Goal: Task Accomplishment & Management: Manage account settings

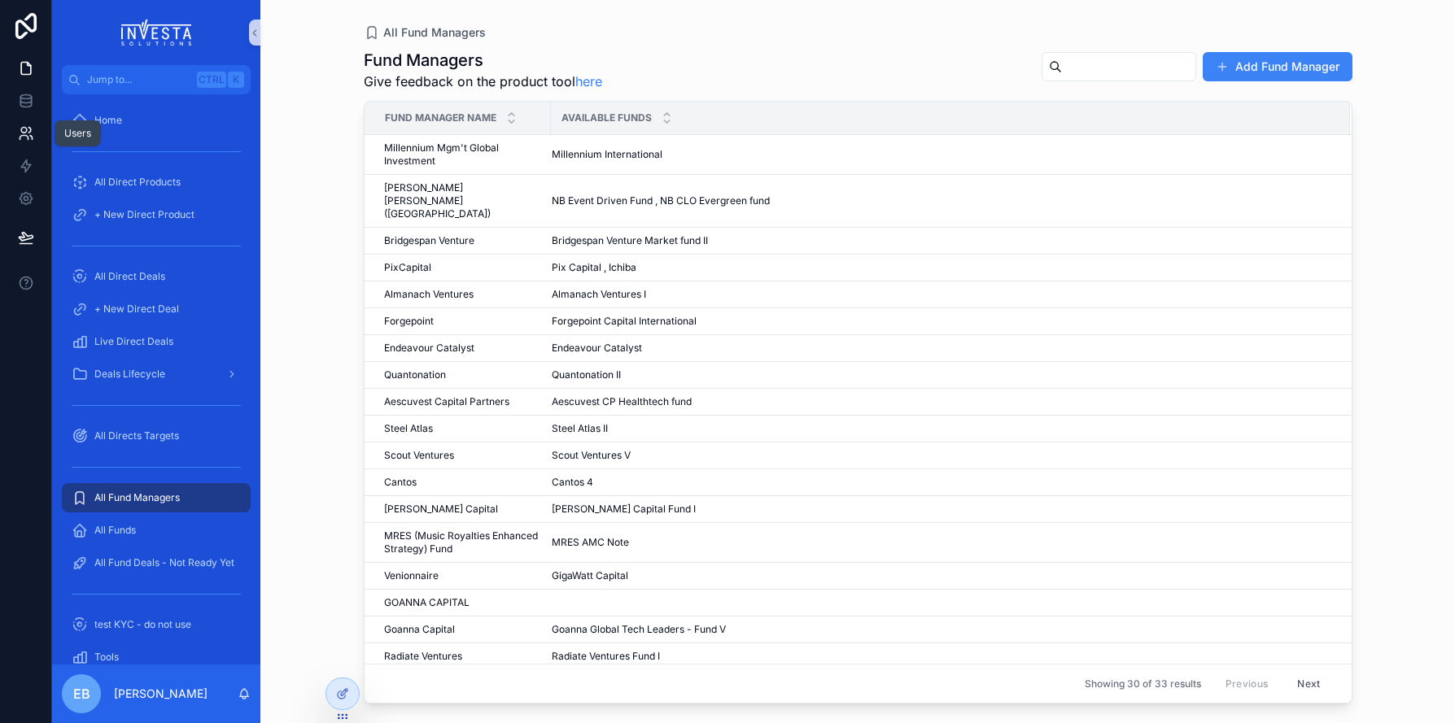
click at [28, 128] on icon at bounding box center [29, 130] width 2 height 5
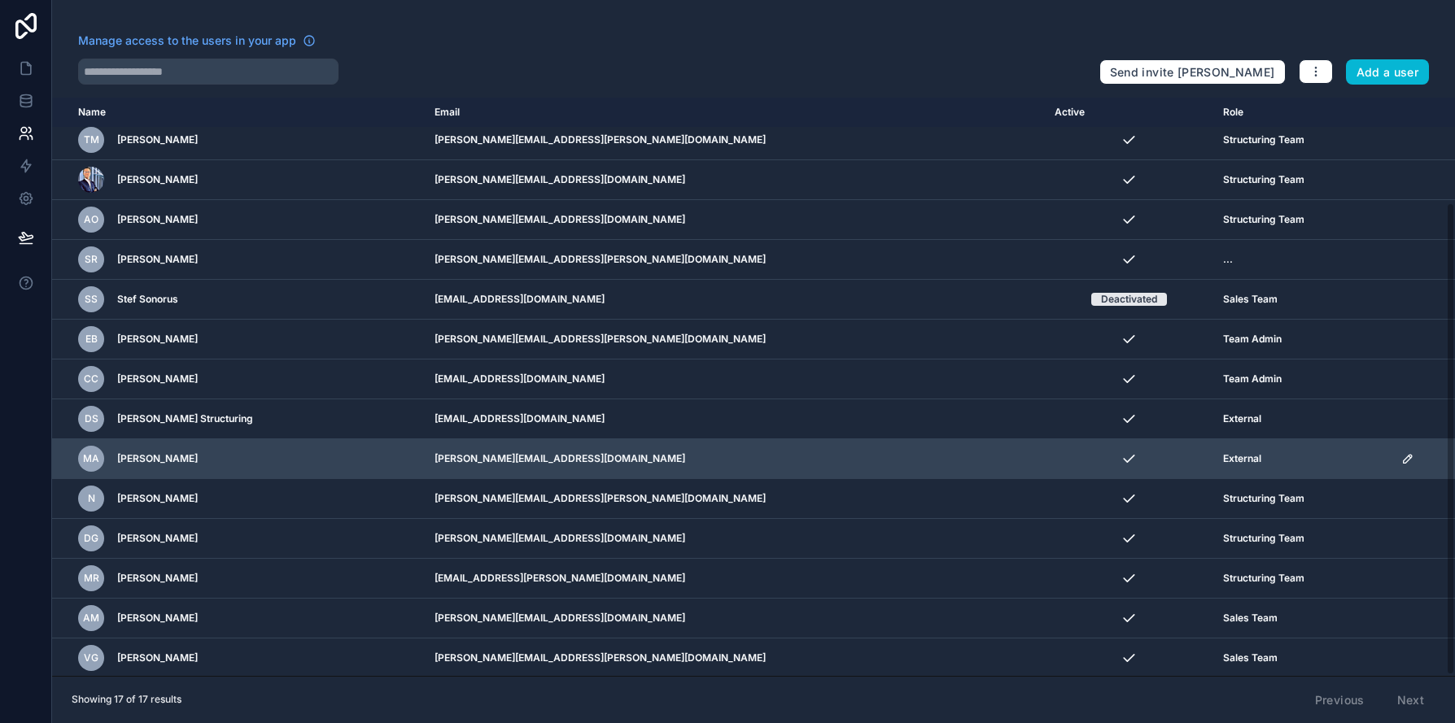
scroll to position [129, 0]
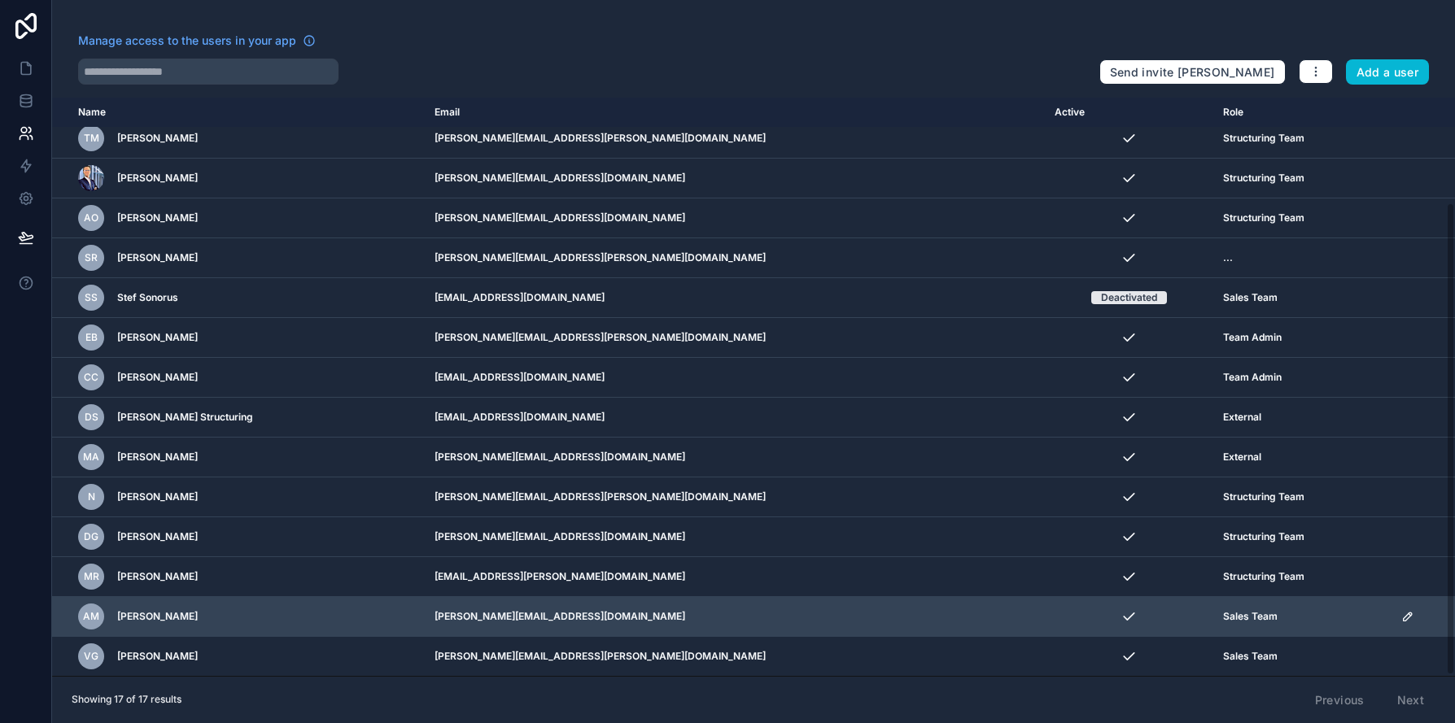
click at [1401, 613] on icon "scrollable content" at bounding box center [1407, 616] width 13 height 13
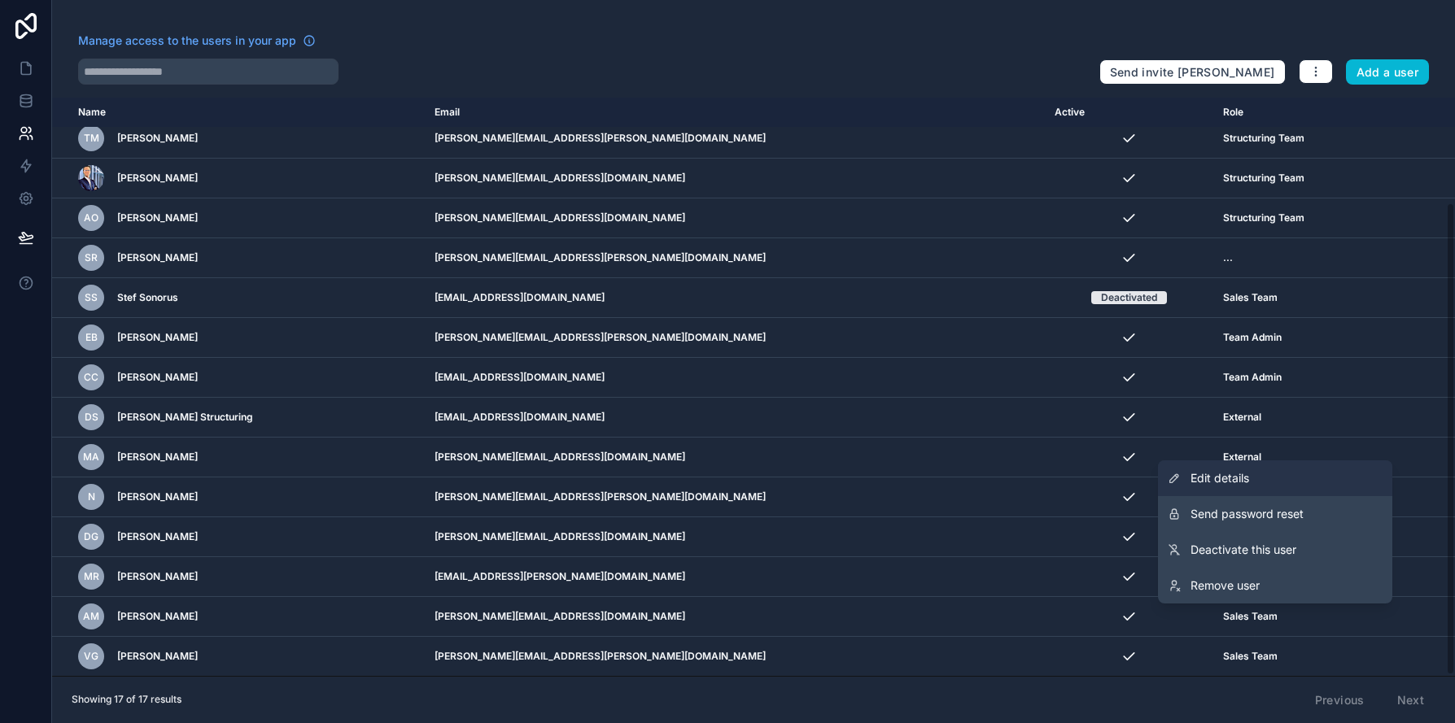
click at [1259, 482] on link "Edit details" at bounding box center [1275, 479] width 234 height 36
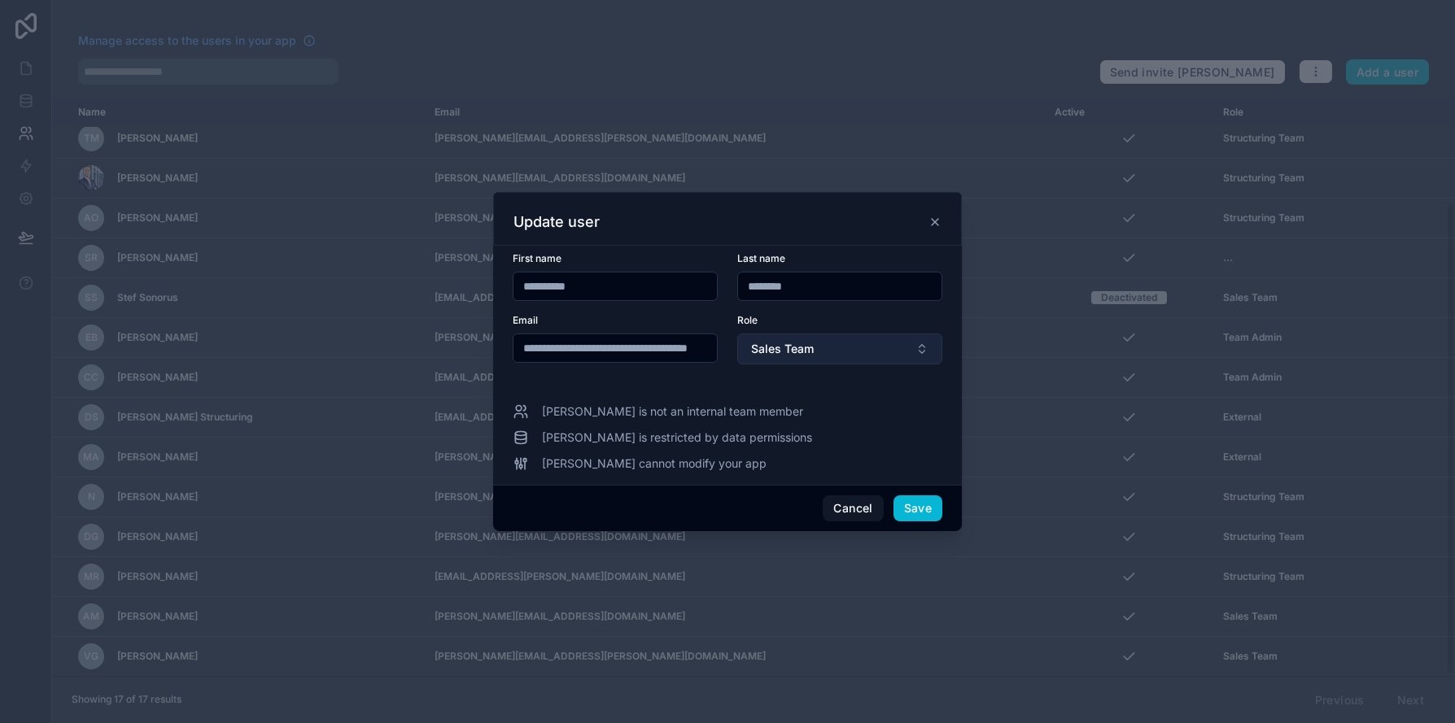
click at [861, 348] on button "Sales Team" at bounding box center [839, 349] width 205 height 31
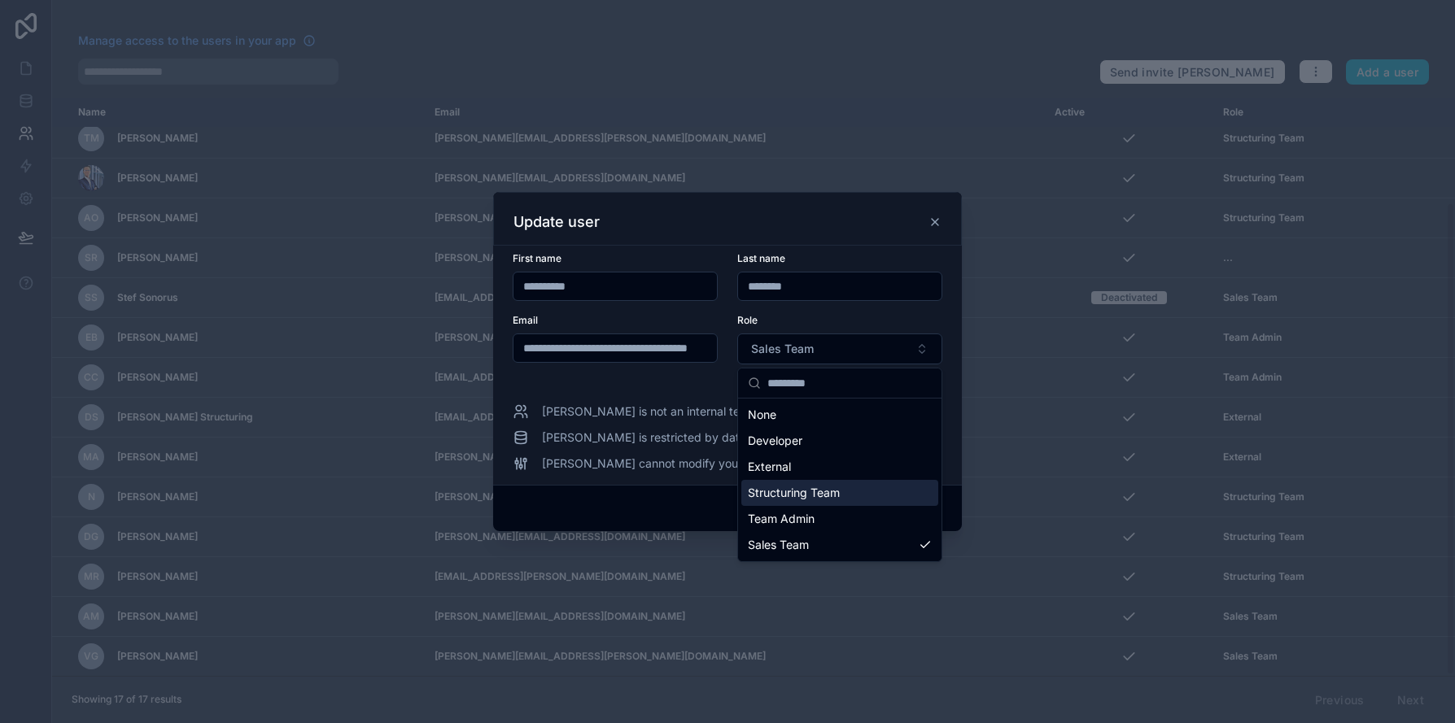
click at [829, 489] on span "Structuring Team" at bounding box center [794, 493] width 92 height 16
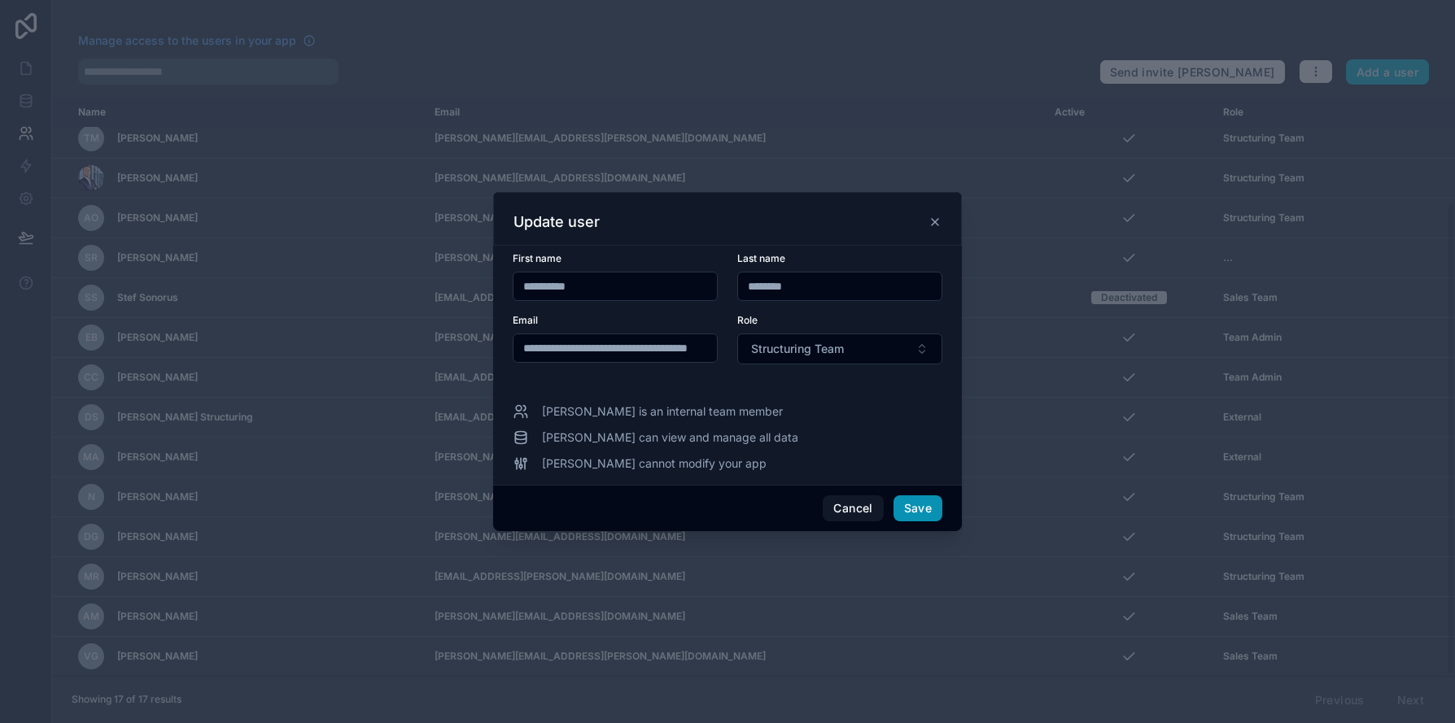
click at [925, 509] on button "Save" at bounding box center [917, 508] width 49 height 26
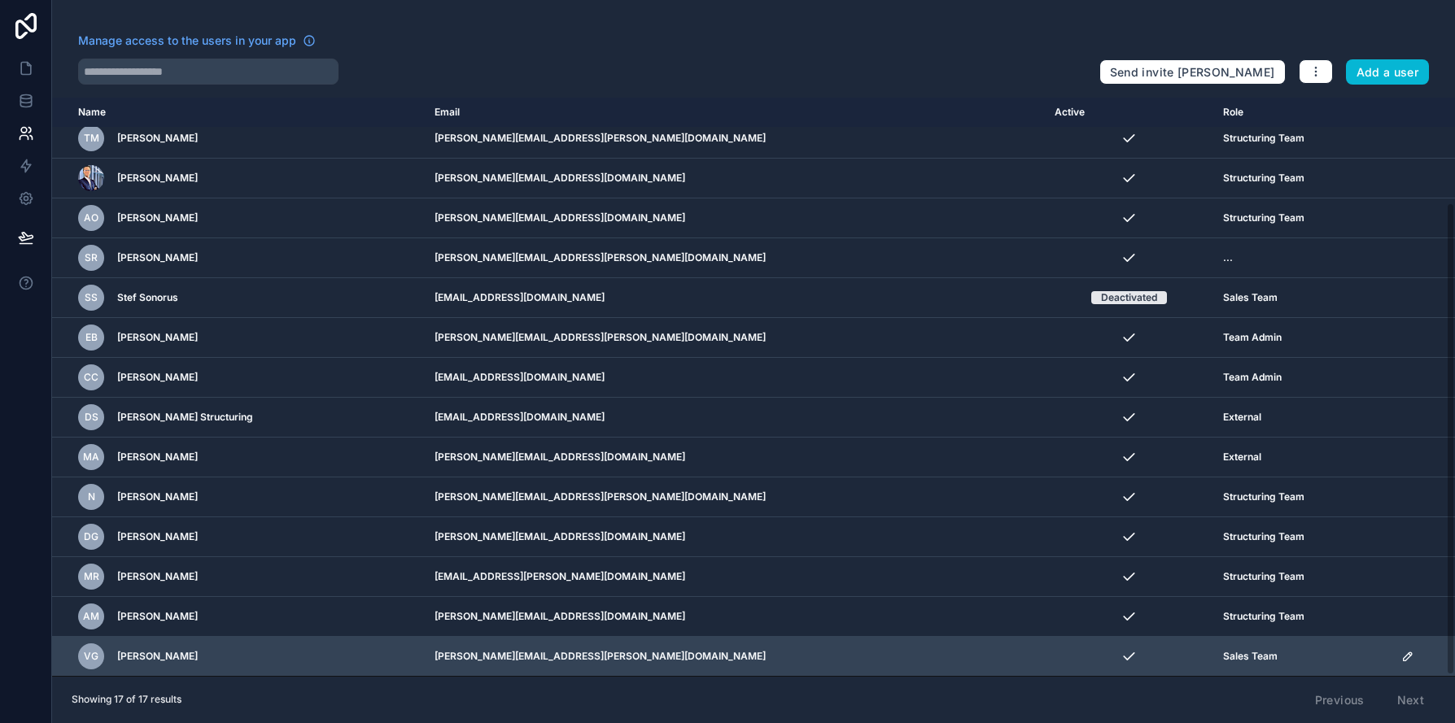
click at [1401, 654] on icon "scrollable content" at bounding box center [1407, 656] width 13 height 13
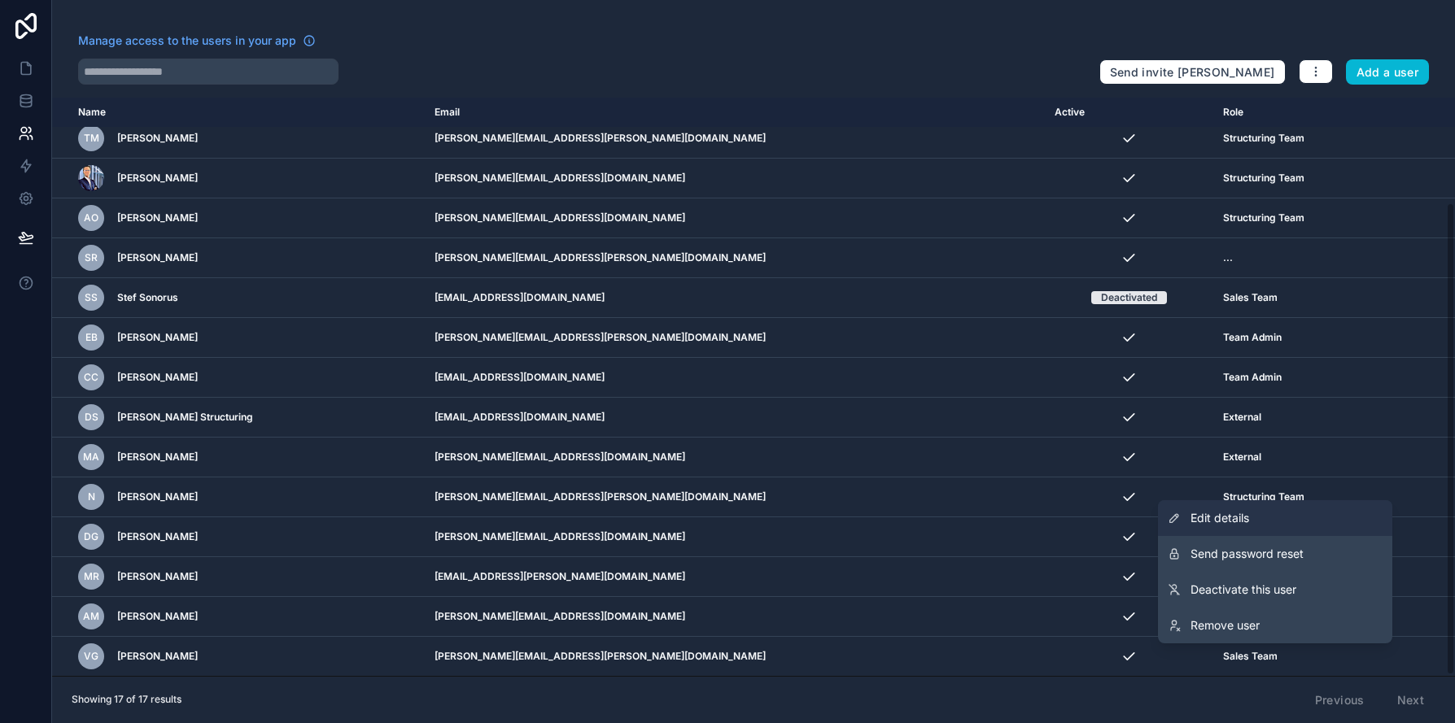
click at [1246, 517] on span "Edit details" at bounding box center [1219, 518] width 59 height 16
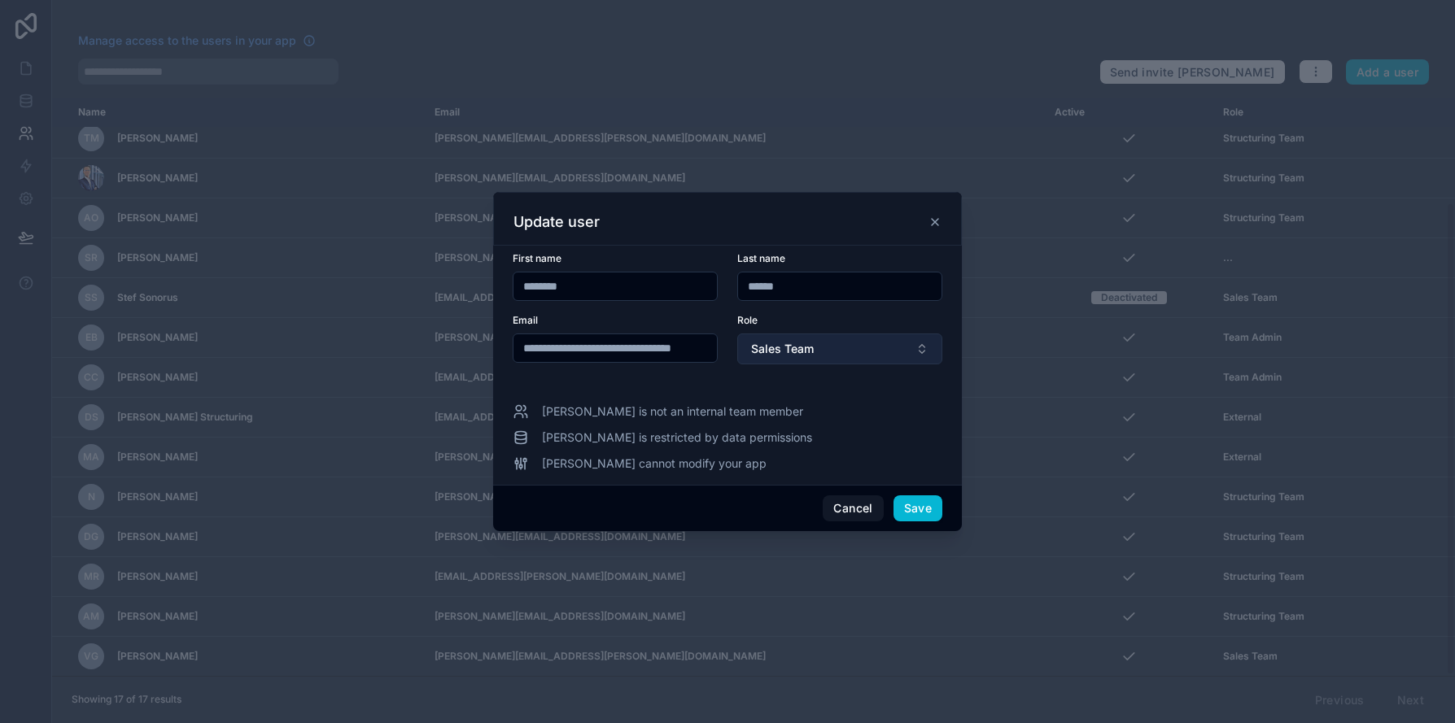
click at [820, 357] on button "Sales Team" at bounding box center [839, 349] width 205 height 31
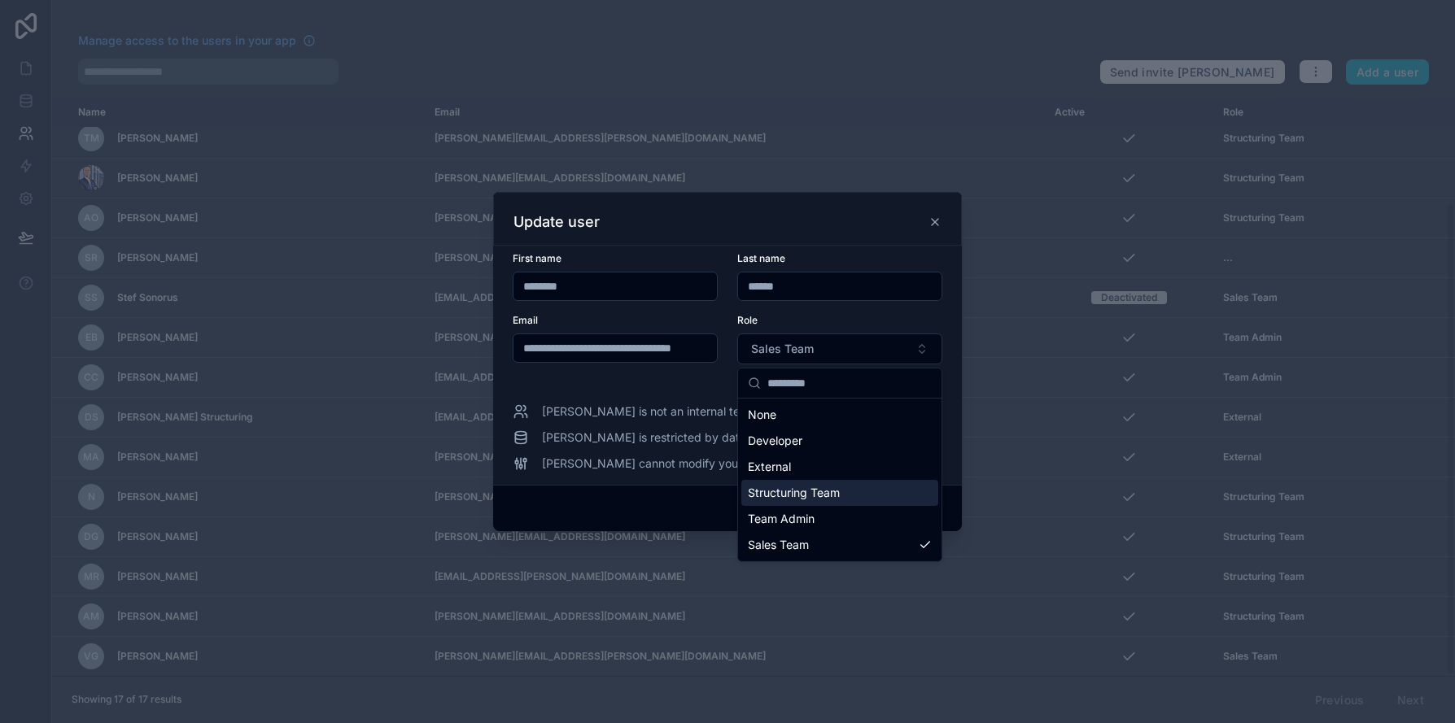
click at [839, 493] on span "Structuring Team" at bounding box center [794, 493] width 92 height 16
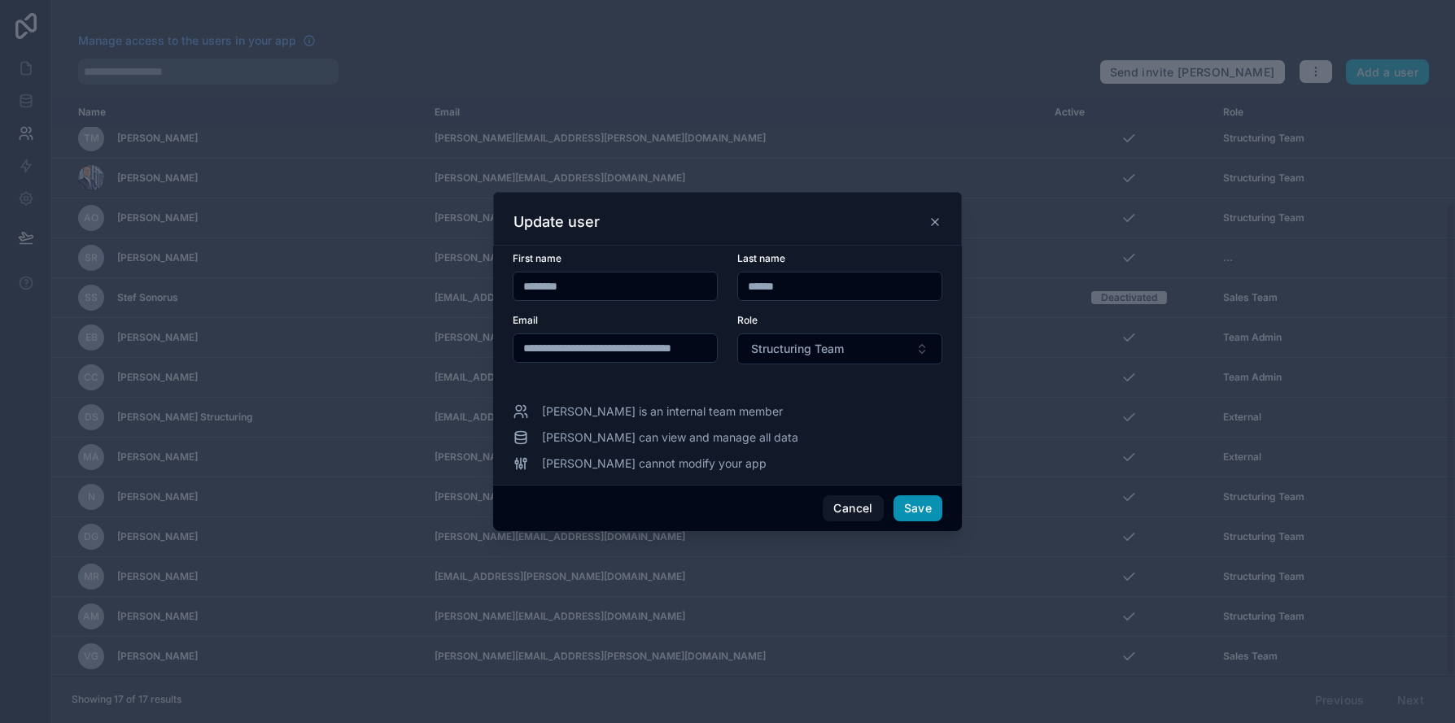
click at [910, 506] on button "Save" at bounding box center [917, 508] width 49 height 26
